Goal: Task Accomplishment & Management: Manage account settings

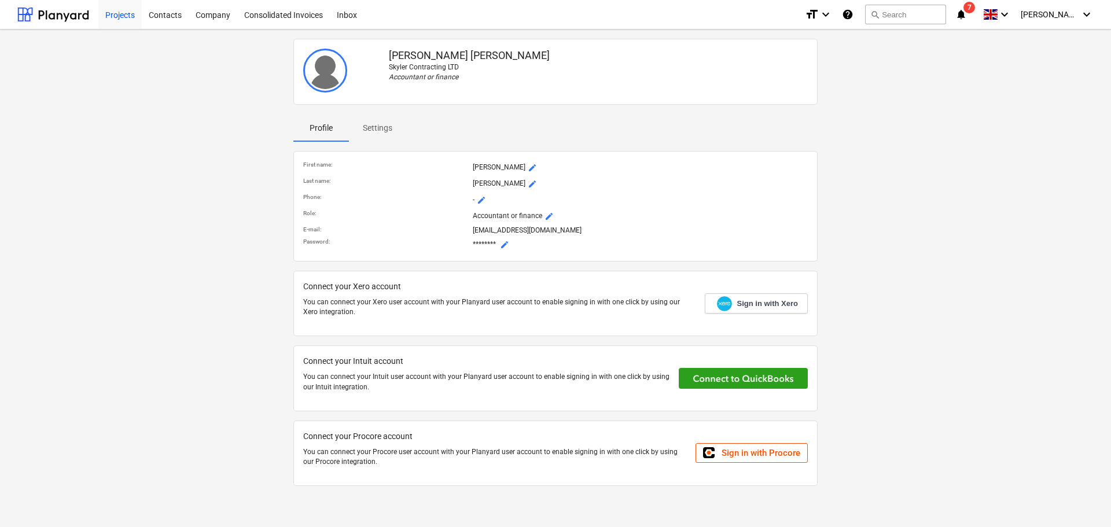
click at [119, 14] on div "Projects" at bounding box center [119, 14] width 43 height 30
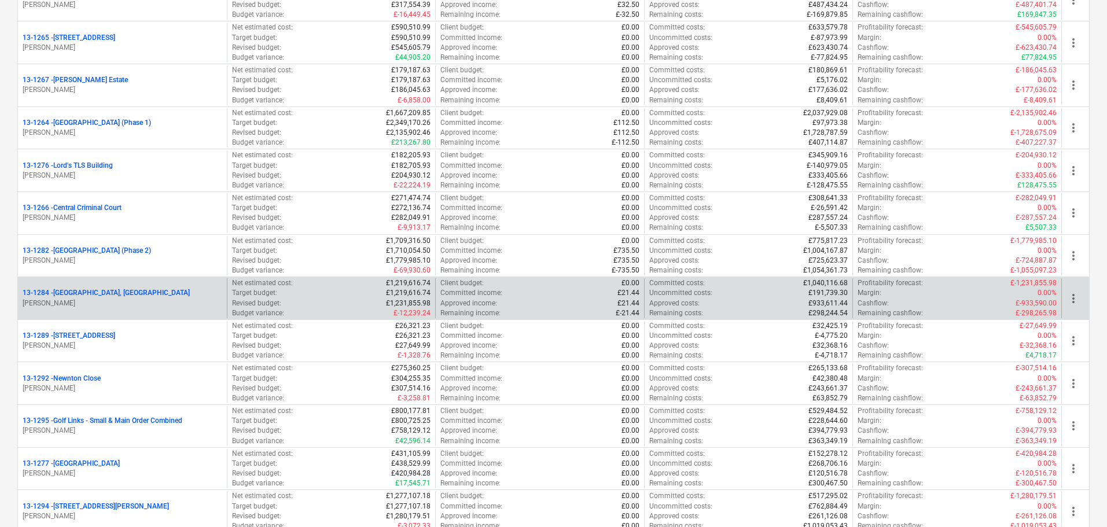
scroll to position [1329, 0]
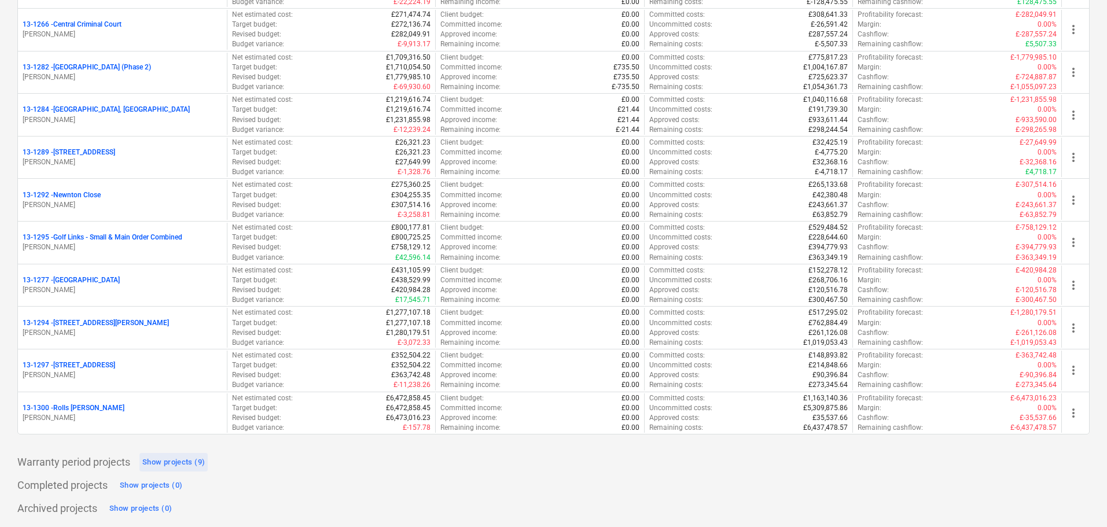
click at [174, 459] on div "Show projects (9)" at bounding box center [173, 462] width 62 height 13
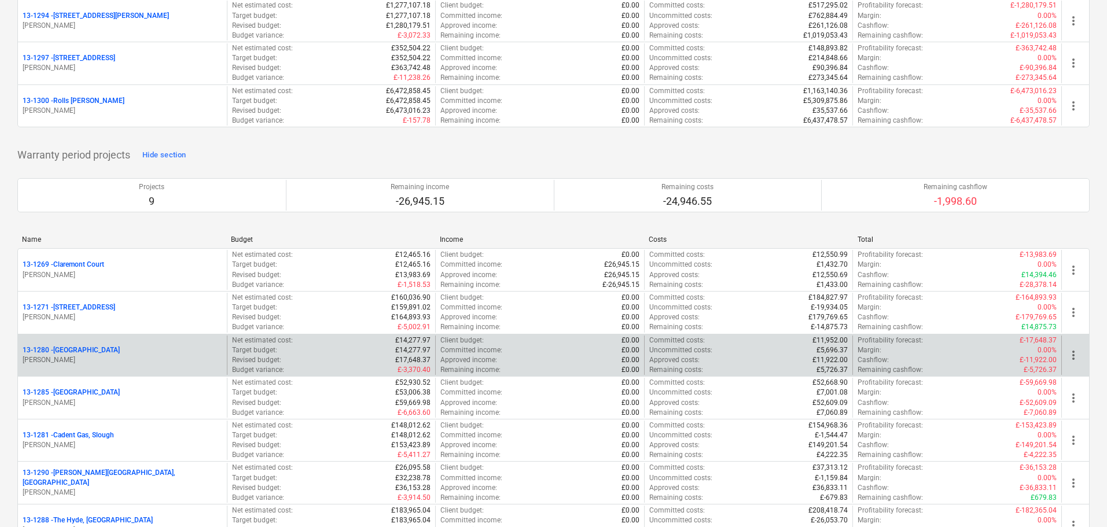
scroll to position [1792, 0]
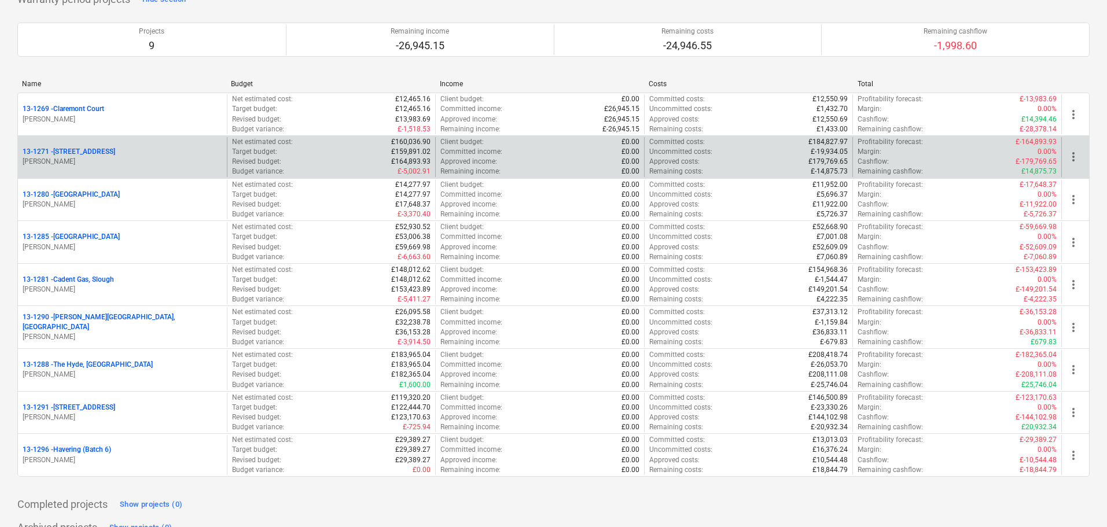
click at [93, 151] on p "13-[STREET_ADDRESS]" at bounding box center [69, 152] width 93 height 10
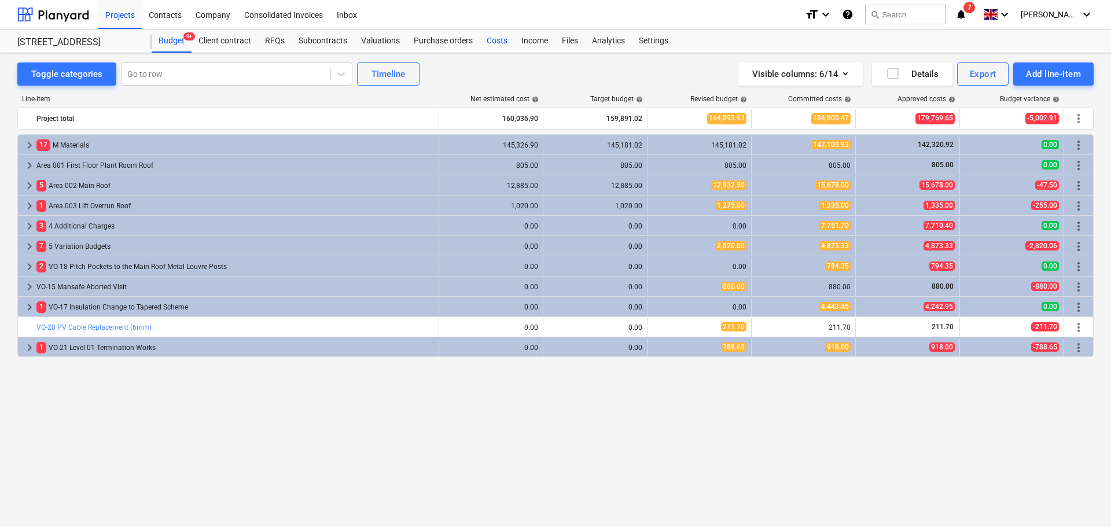
click at [497, 42] on div "Costs" at bounding box center [497, 41] width 35 height 23
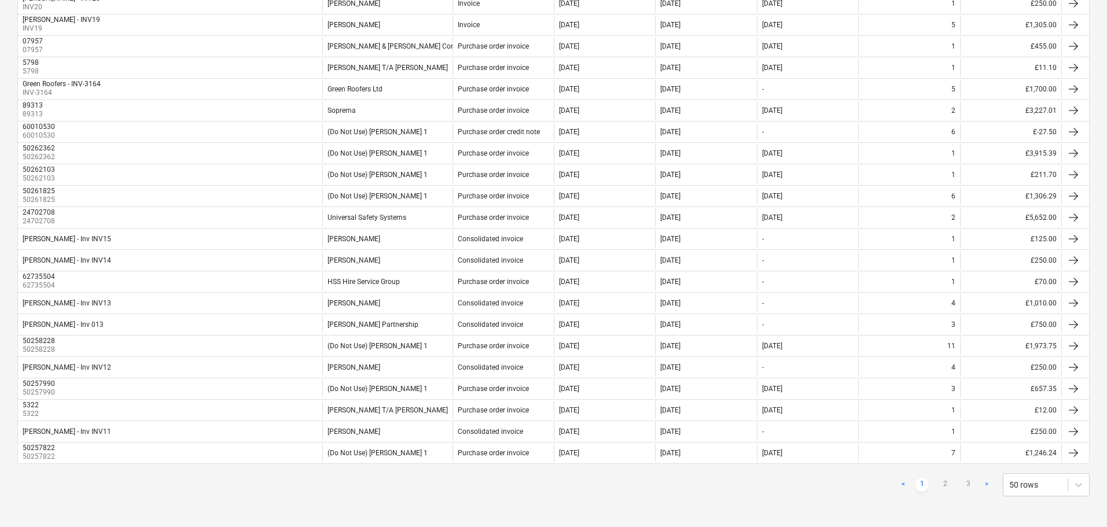
scroll to position [827, 0]
click at [945, 482] on link "2" at bounding box center [945, 483] width 14 height 14
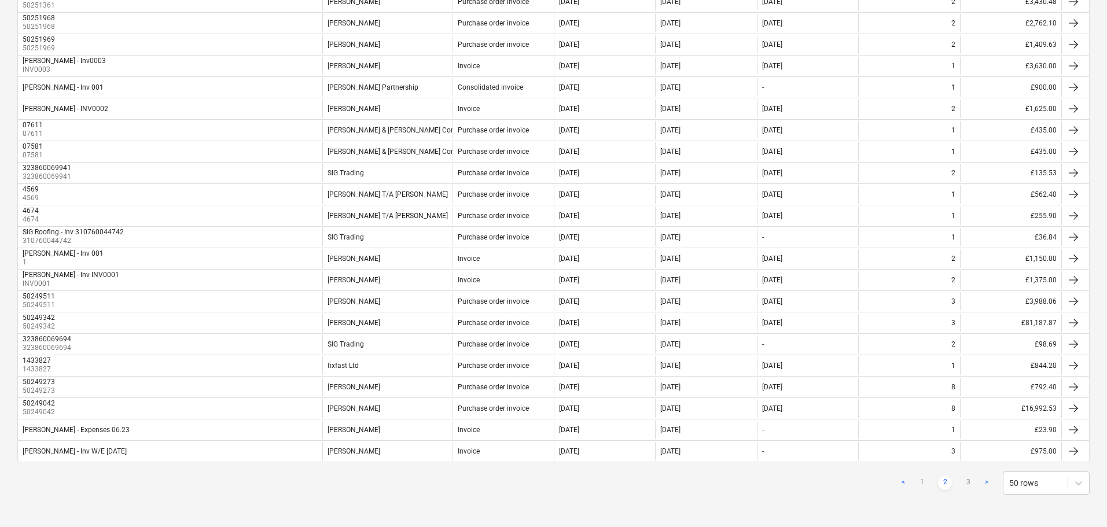
click at [965, 484] on link "3" at bounding box center [968, 483] width 14 height 14
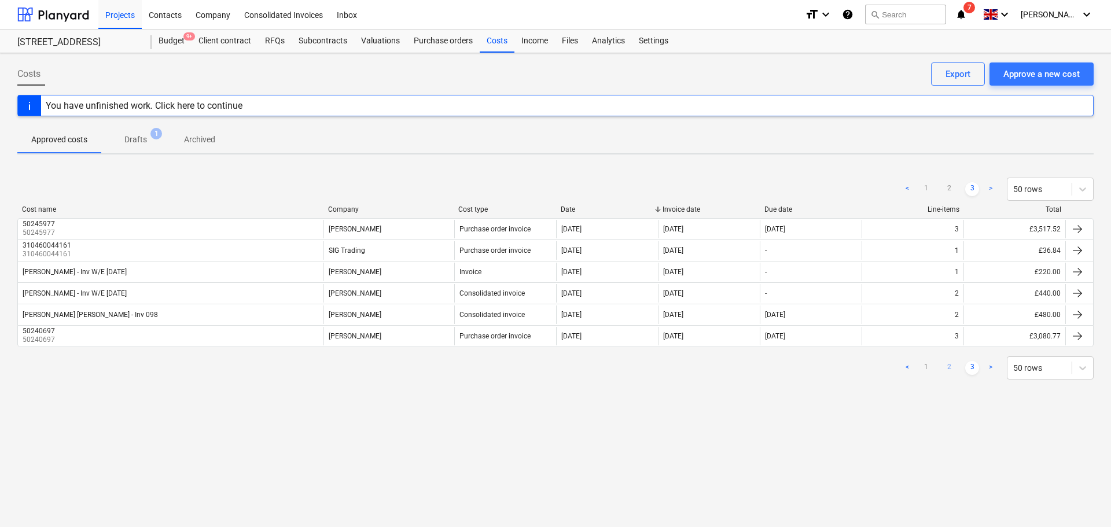
click at [949, 366] on link "2" at bounding box center [949, 368] width 14 height 14
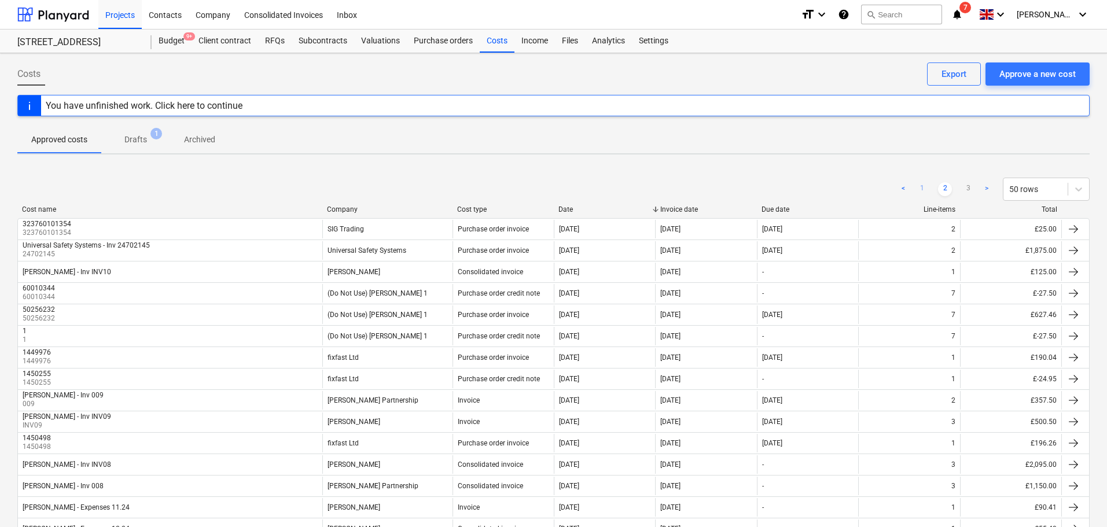
click at [920, 186] on link "1" at bounding box center [922, 189] width 14 height 14
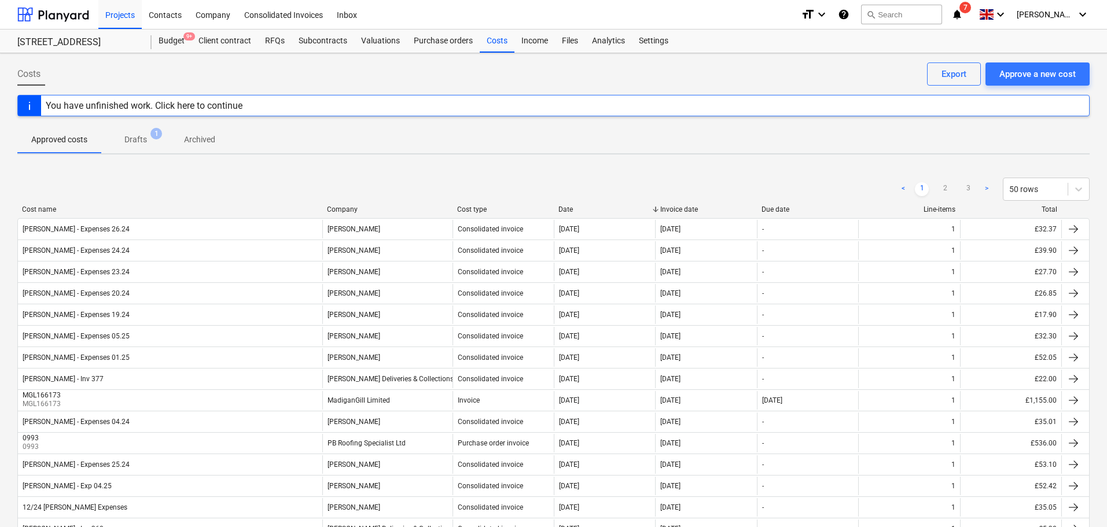
click at [42, 209] on div "Cost name" at bounding box center [170, 209] width 296 height 8
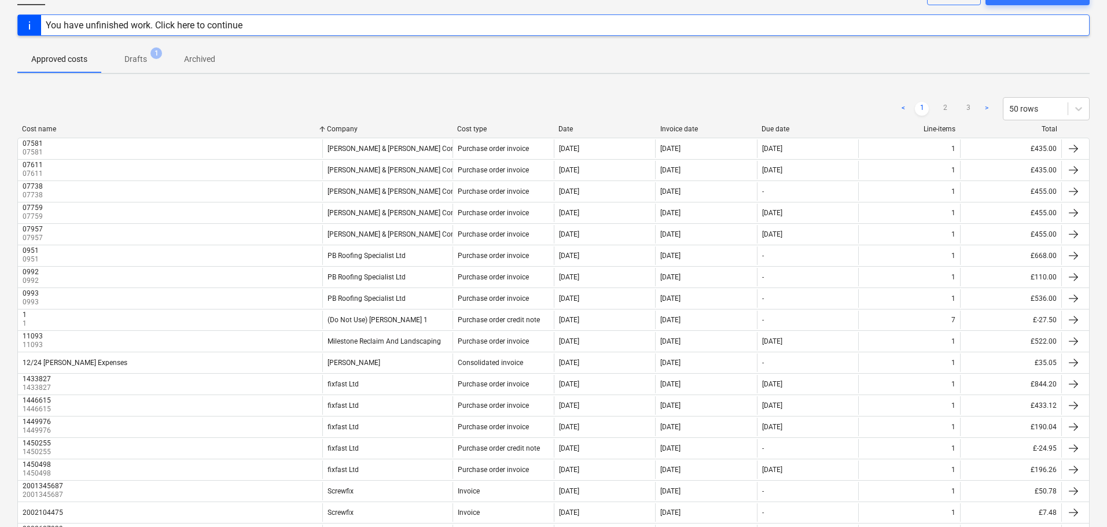
scroll to position [75, 0]
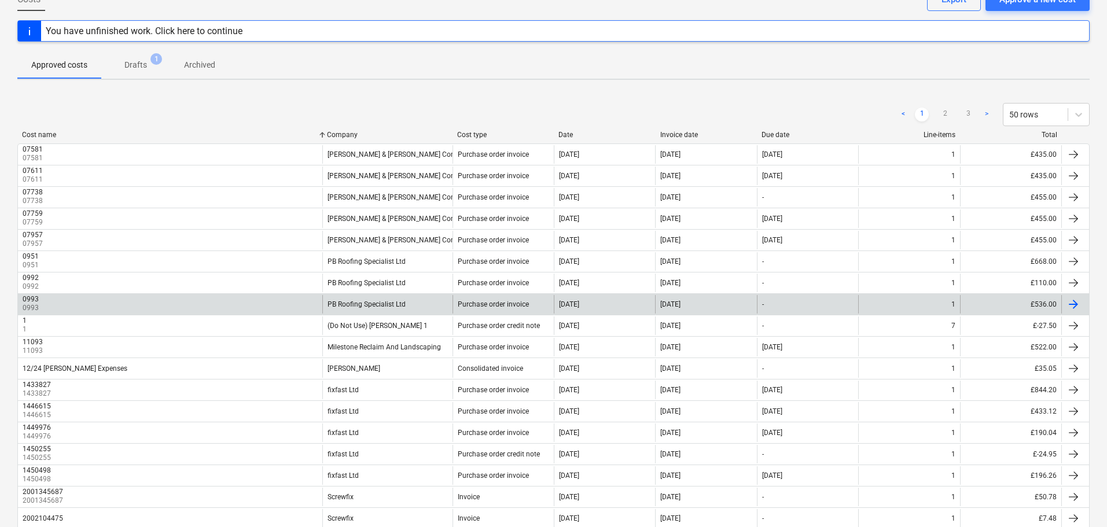
click at [1073, 305] on div at bounding box center [1073, 304] width 14 height 14
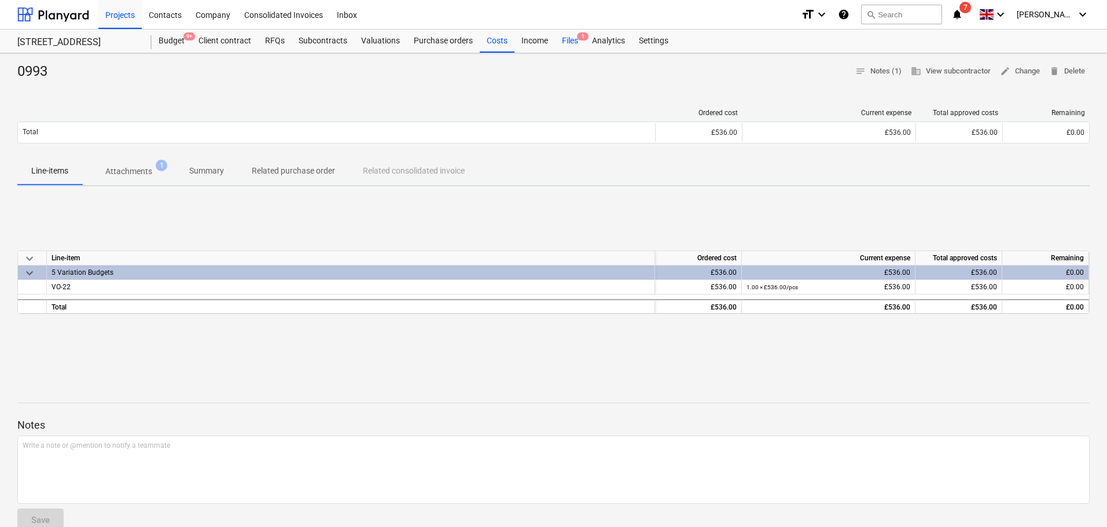
click at [575, 41] on div "Files 1" at bounding box center [570, 41] width 30 height 23
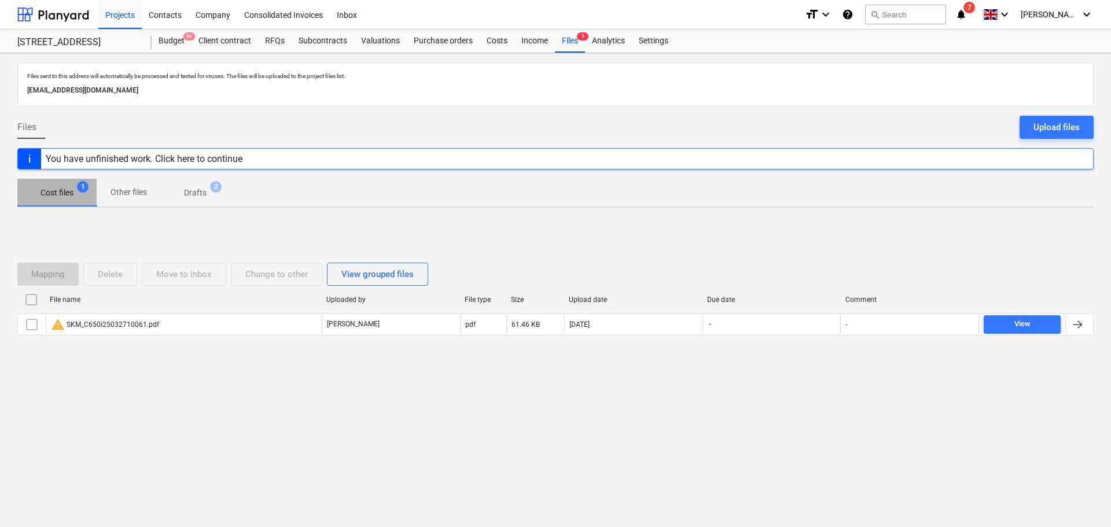
click at [59, 194] on p "Cost files" at bounding box center [56, 193] width 33 height 12
click at [967, 8] on icon "notifications" at bounding box center [961, 15] width 12 height 14
click at [108, 18] on div "Projects" at bounding box center [119, 14] width 43 height 30
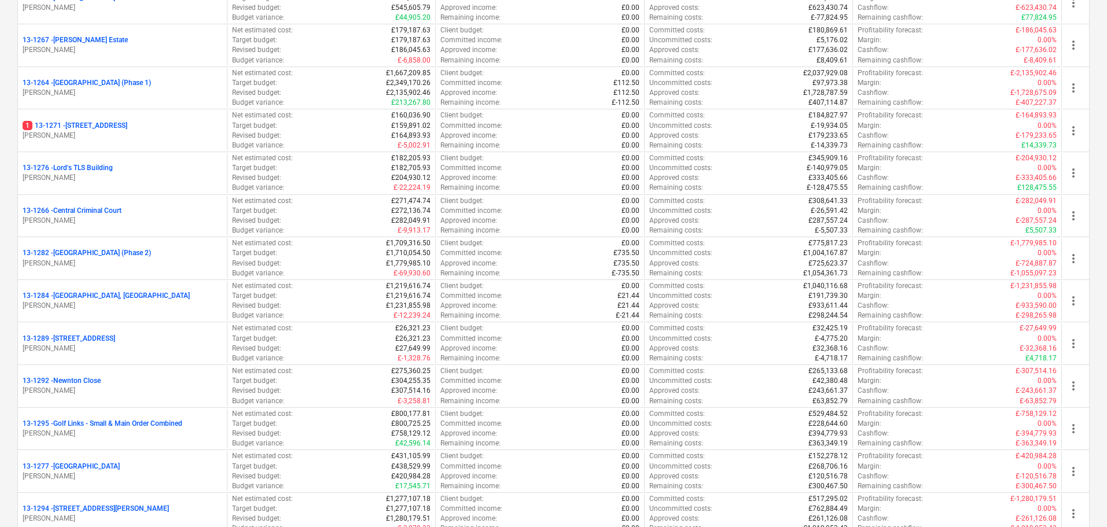
scroll to position [1175, 0]
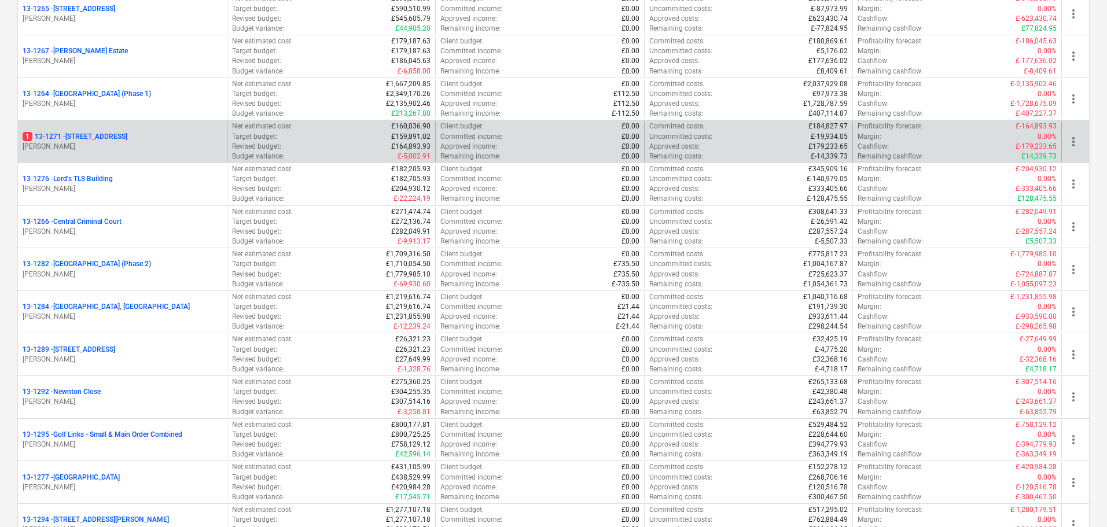
click at [149, 145] on p "[PERSON_NAME]" at bounding box center [123, 147] width 200 height 10
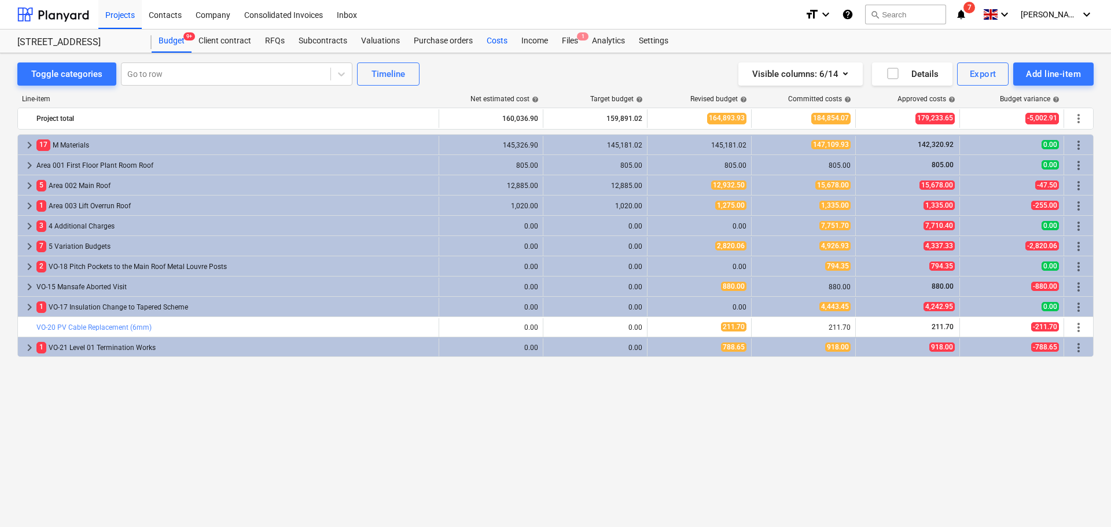
click at [493, 40] on div "Costs" at bounding box center [497, 41] width 35 height 23
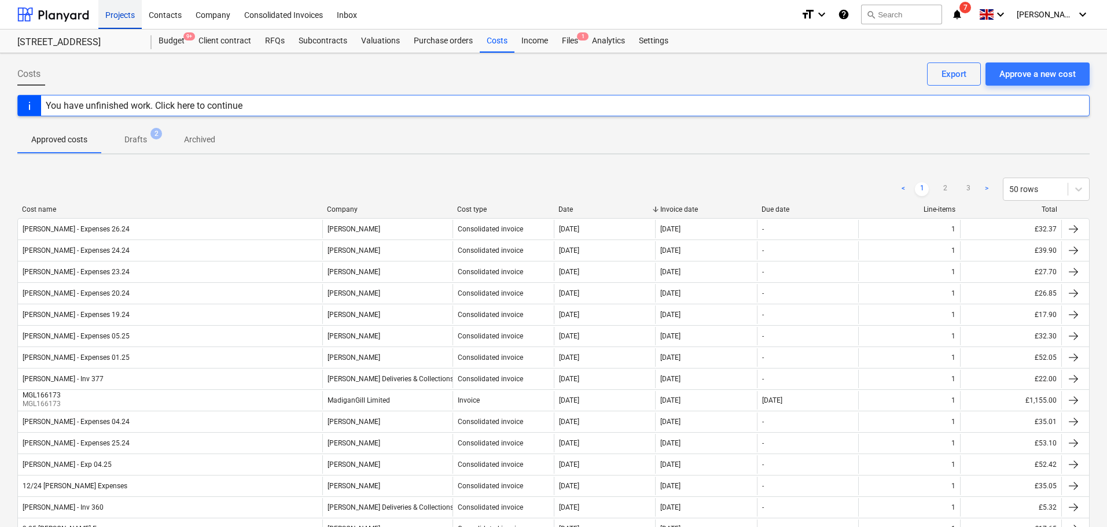
click at [130, 14] on div "Projects" at bounding box center [119, 14] width 43 height 30
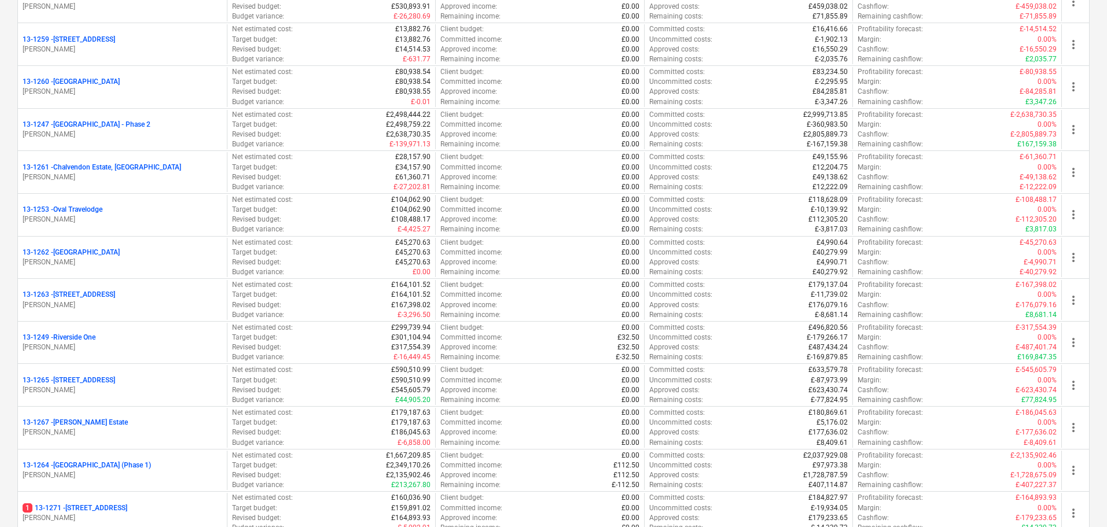
scroll to position [868, 0]
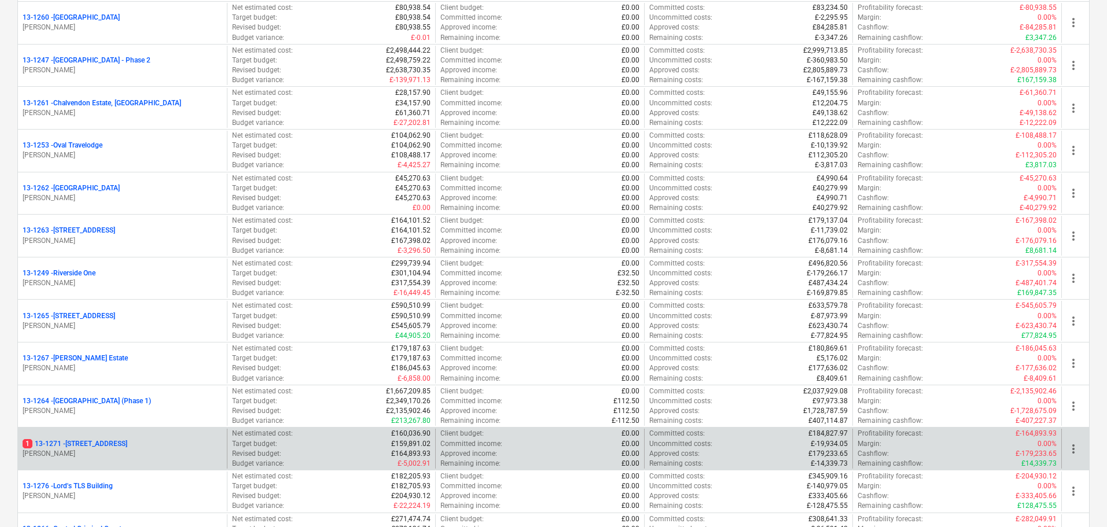
click at [159, 443] on div "1 13-[STREET_ADDRESS]" at bounding box center [123, 444] width 200 height 10
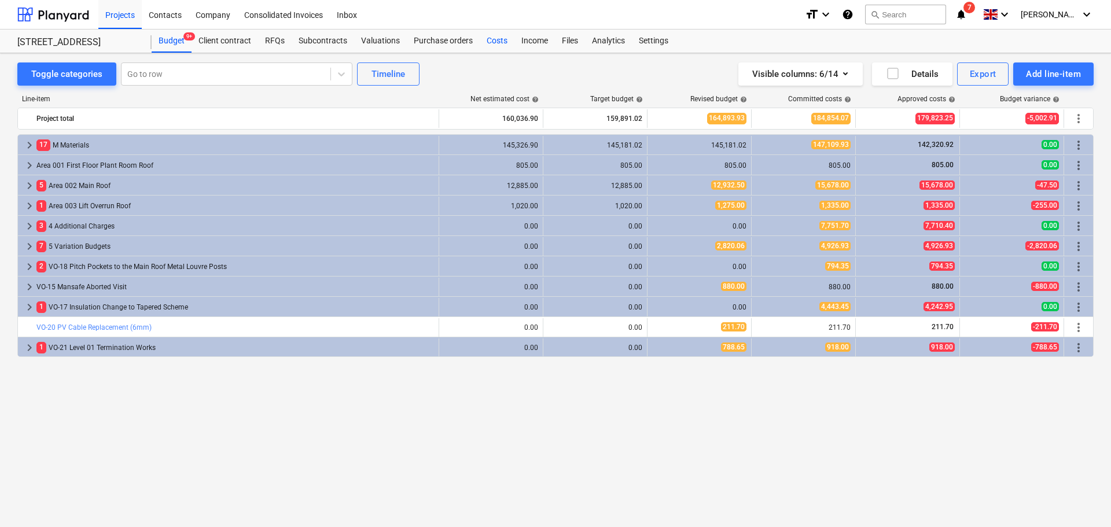
click at [489, 38] on div "Costs" at bounding box center [497, 41] width 35 height 23
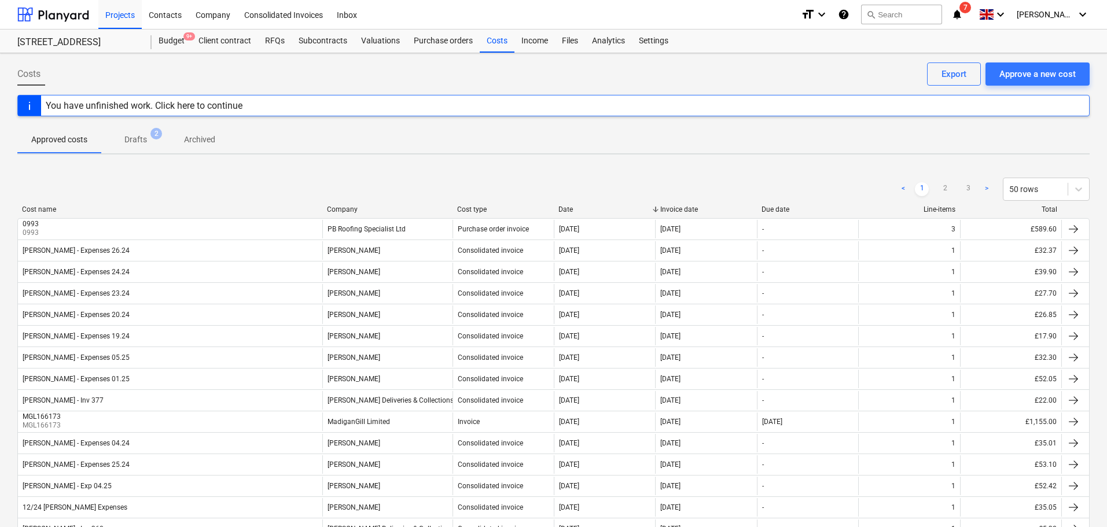
click at [337, 208] on div "Company" at bounding box center [387, 209] width 121 height 8
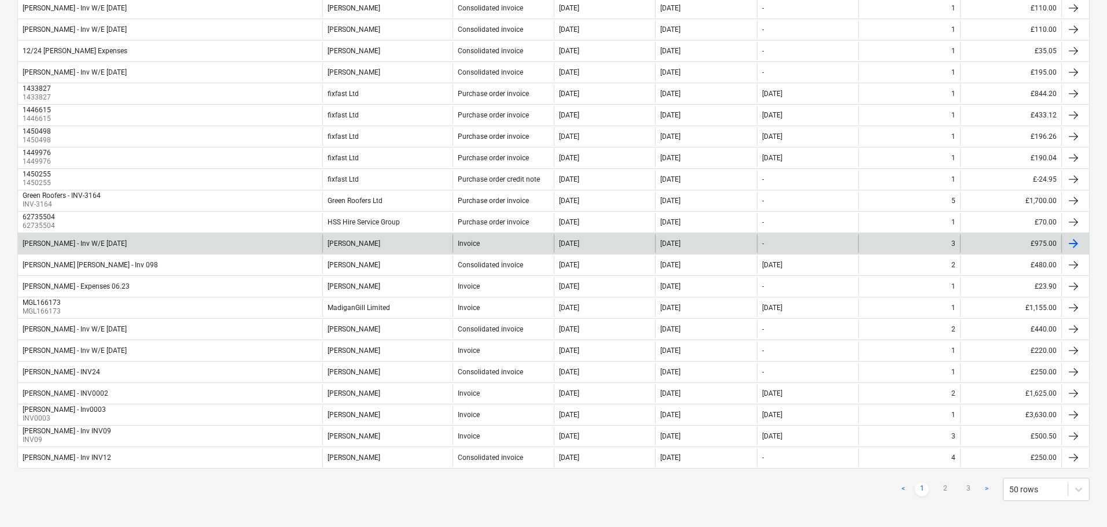
scroll to position [827, 0]
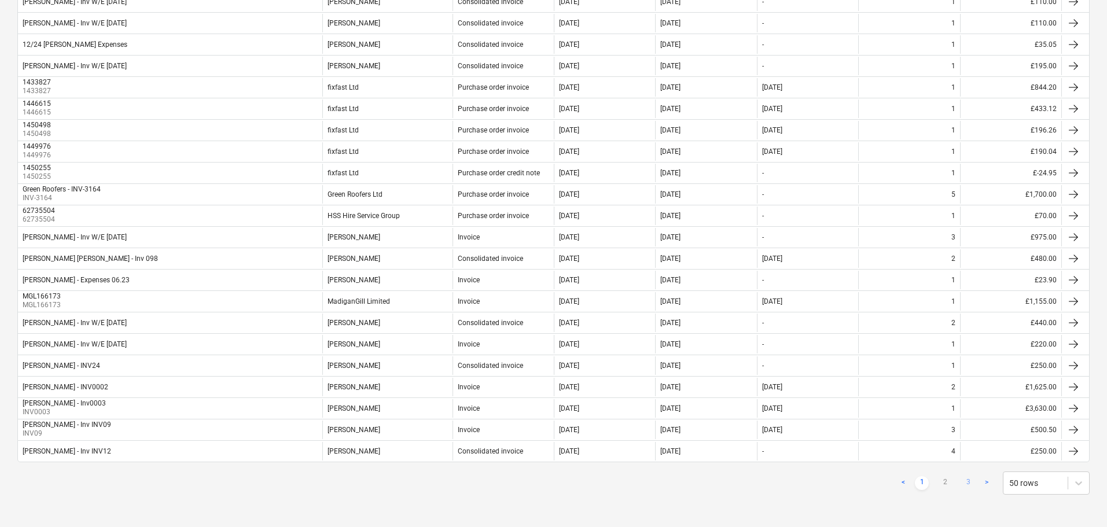
click at [966, 482] on link "3" at bounding box center [968, 483] width 14 height 14
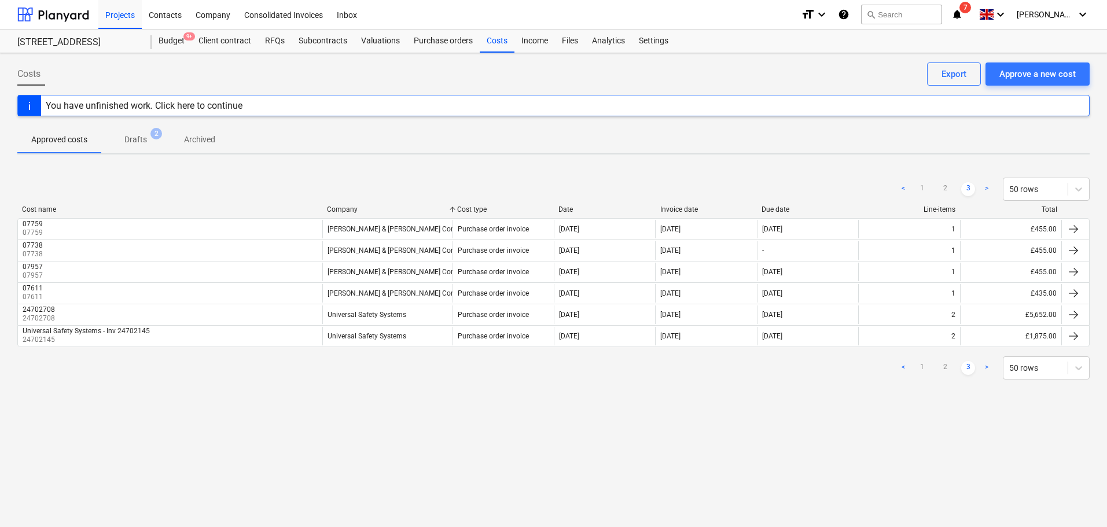
scroll to position [0, 0]
click at [949, 365] on link "2" at bounding box center [949, 368] width 14 height 14
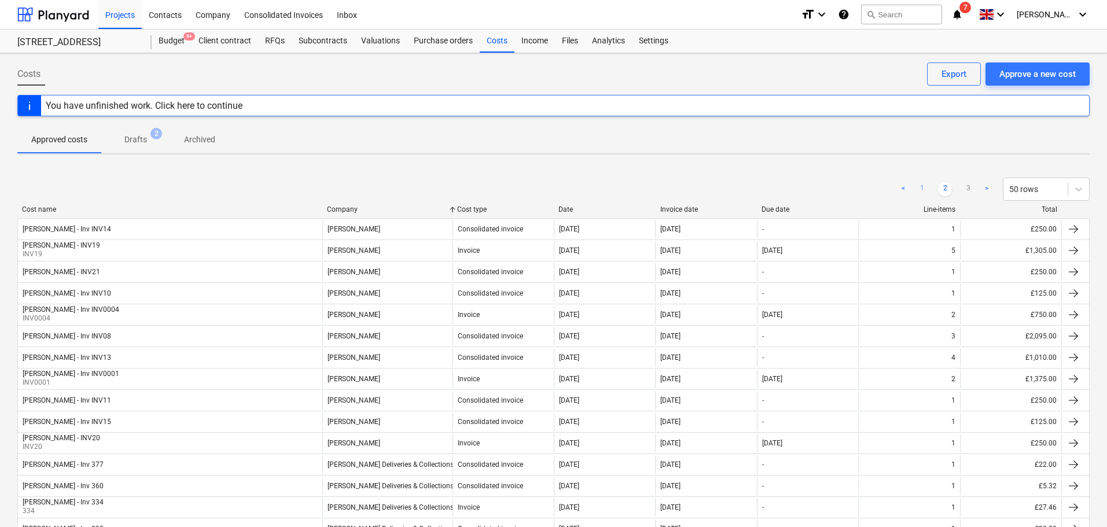
click at [923, 187] on link "1" at bounding box center [922, 189] width 14 height 14
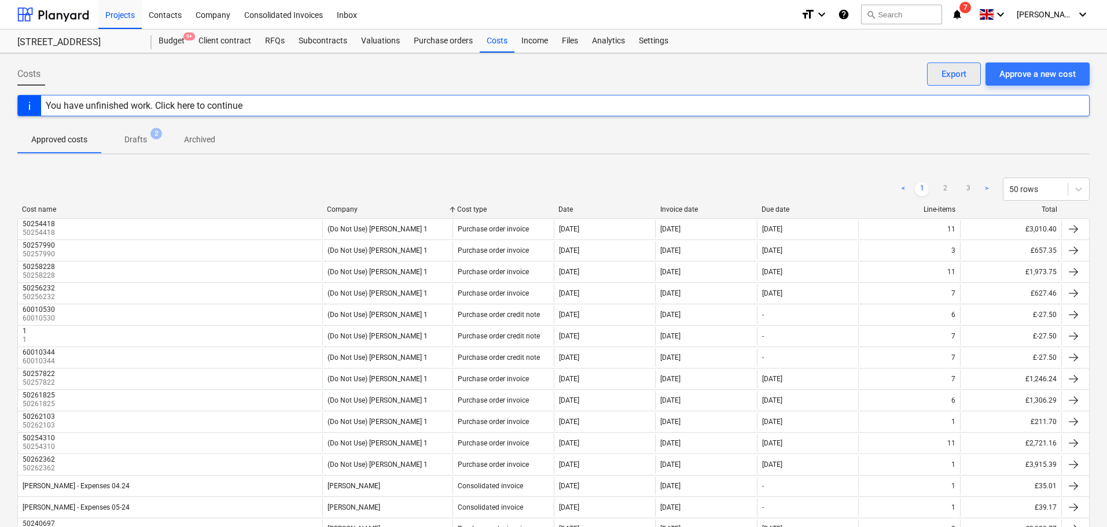
click at [945, 75] on div "Export" at bounding box center [953, 74] width 25 height 15
